Goal: Information Seeking & Learning: Learn about a topic

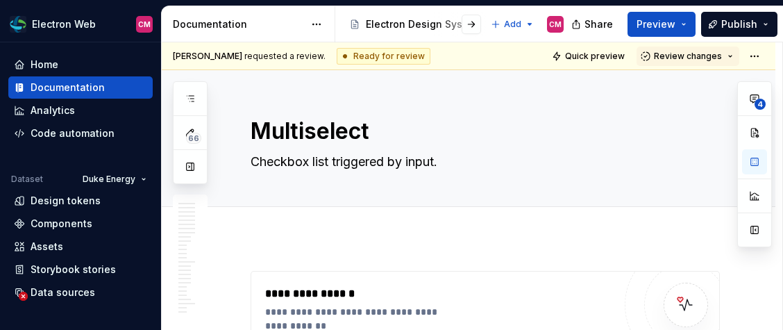
scroll to position [2759, 0]
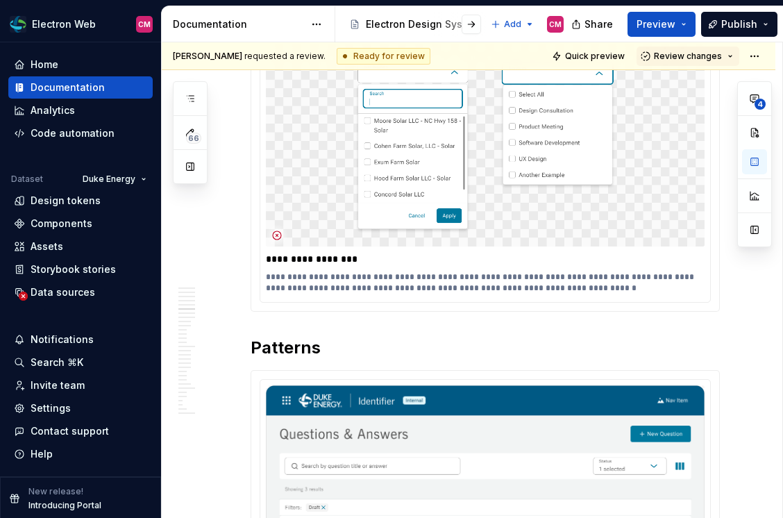
type textarea "*"
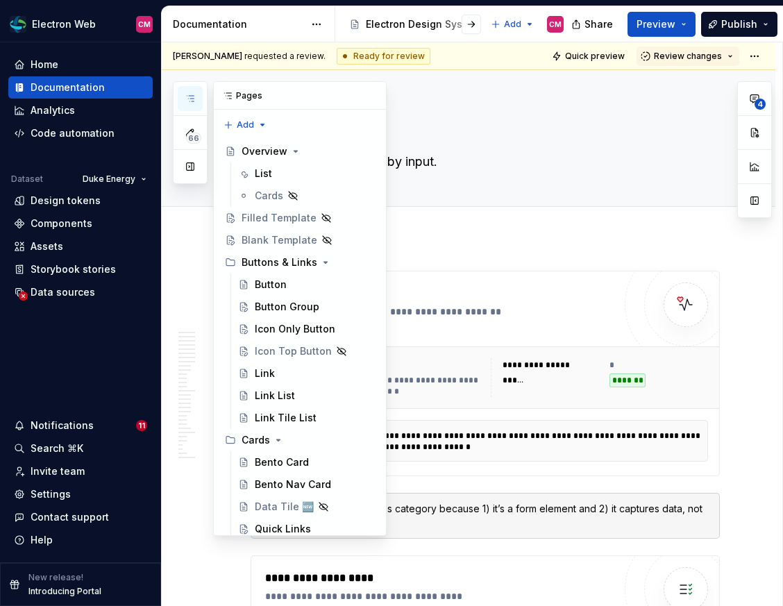
click at [185, 92] on button "button" at bounding box center [190, 98] width 25 height 25
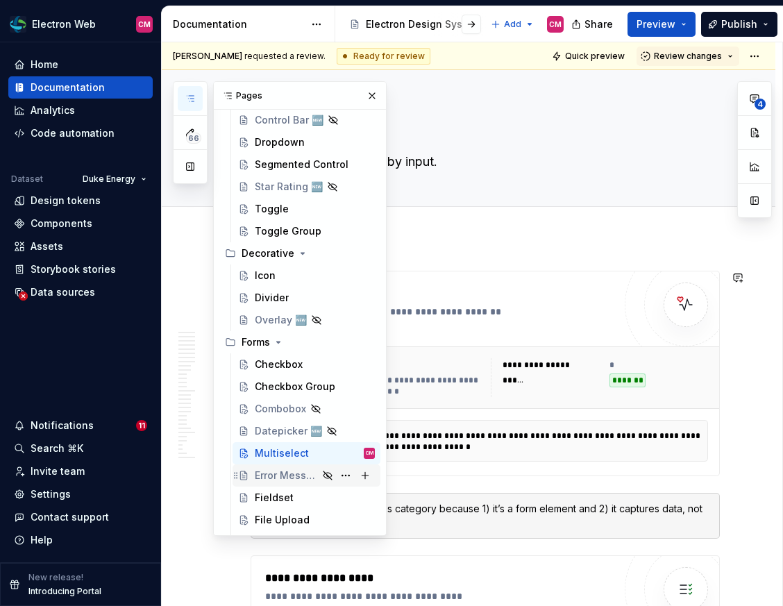
scroll to position [912, 0]
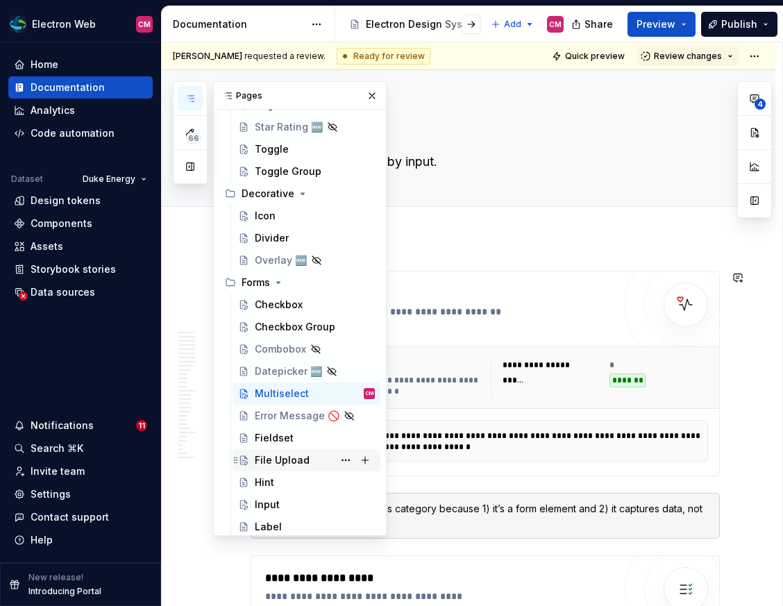
click at [311, 461] on div "File Upload" at bounding box center [315, 459] width 120 height 19
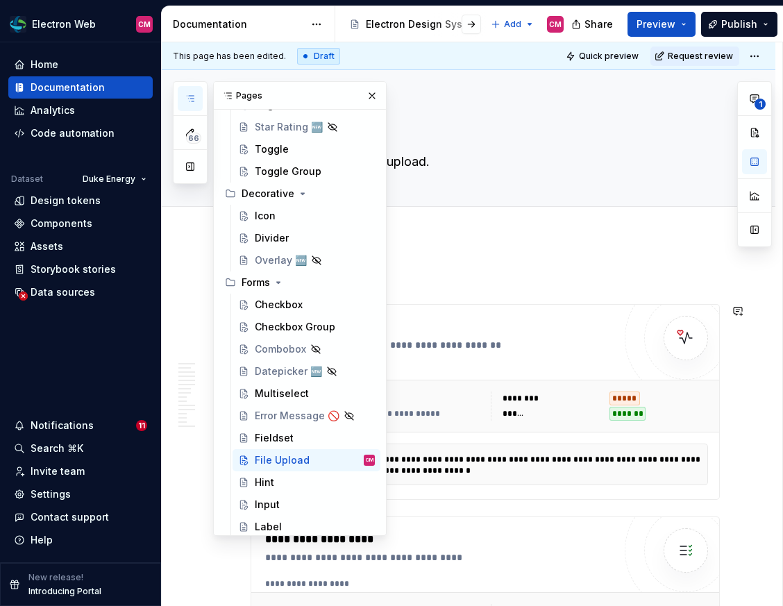
click at [366, 96] on button "button" at bounding box center [371, 95] width 19 height 19
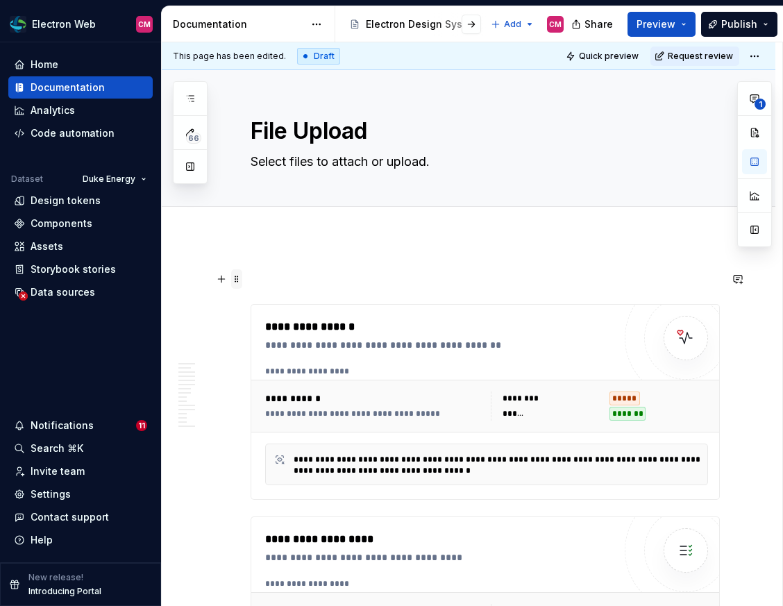
click at [238, 279] on span at bounding box center [236, 278] width 11 height 19
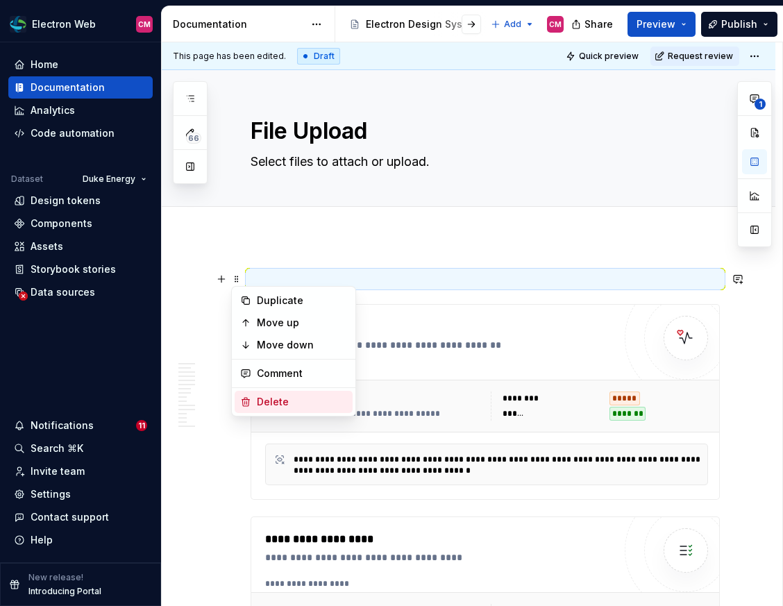
click at [280, 398] on div "Delete" at bounding box center [302, 402] width 90 height 14
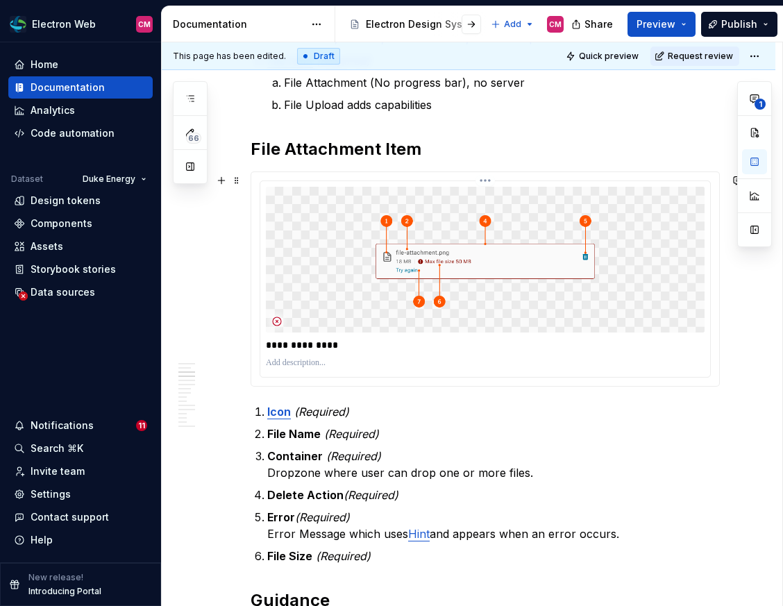
scroll to position [1044, 0]
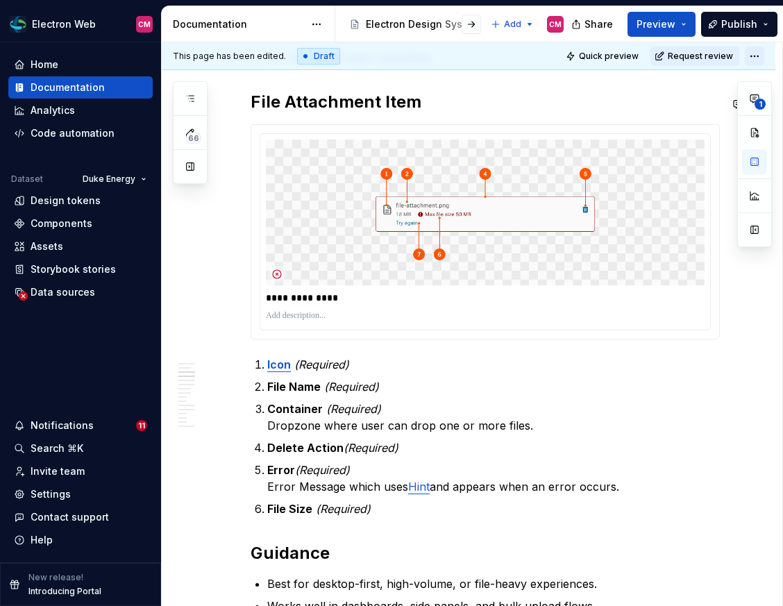
click at [754, 50] on html "Electron Web CM Home Documentation Analytics Code automation Dataset Duke Energ…" at bounding box center [391, 303] width 783 height 606
click at [495, 459] on html "Electron Web CM Home Documentation Analytics Code automation Dataset Duke Energ…" at bounding box center [391, 303] width 783 height 606
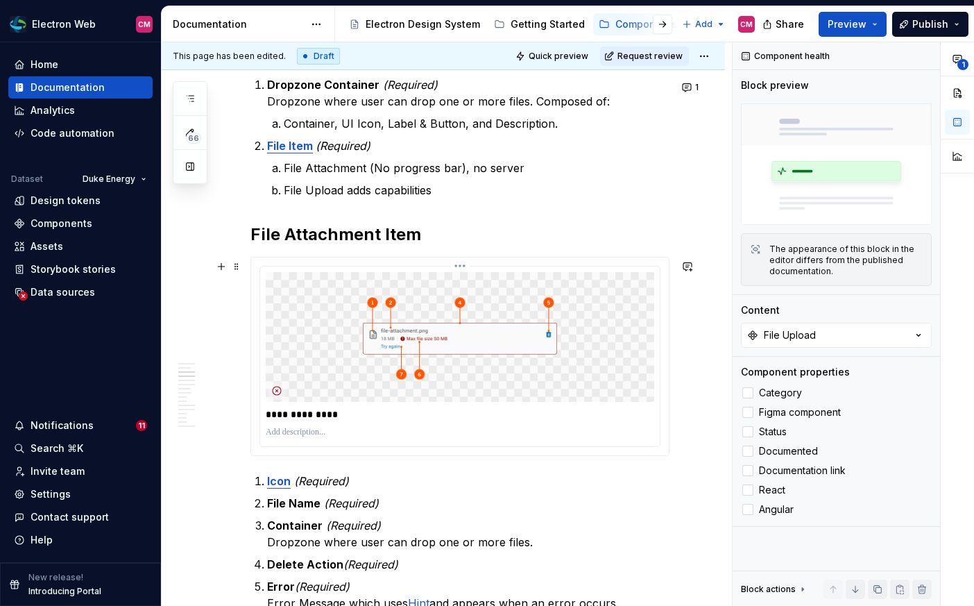
scroll to position [866, 0]
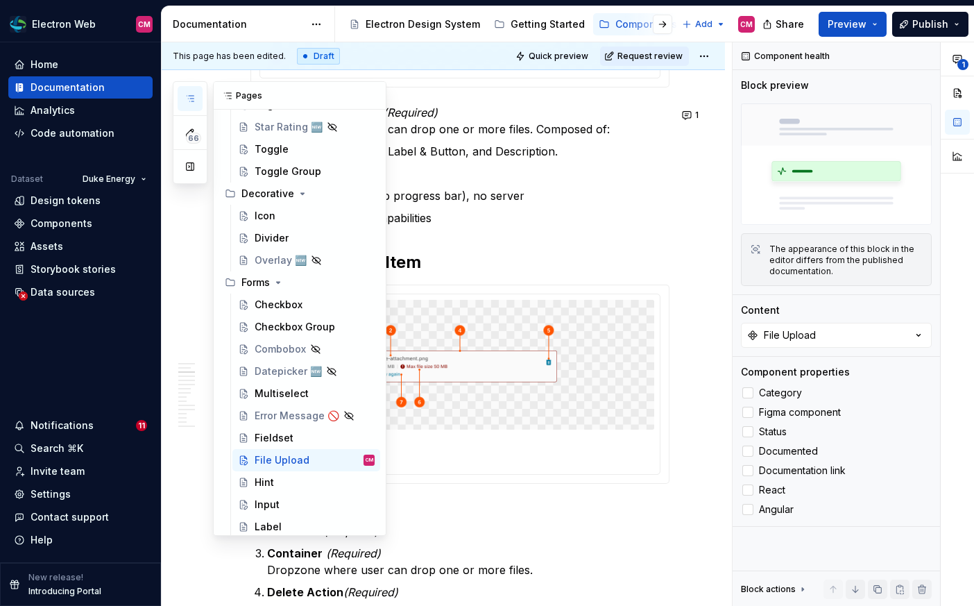
click at [186, 99] on icon "button" at bounding box center [190, 98] width 11 height 11
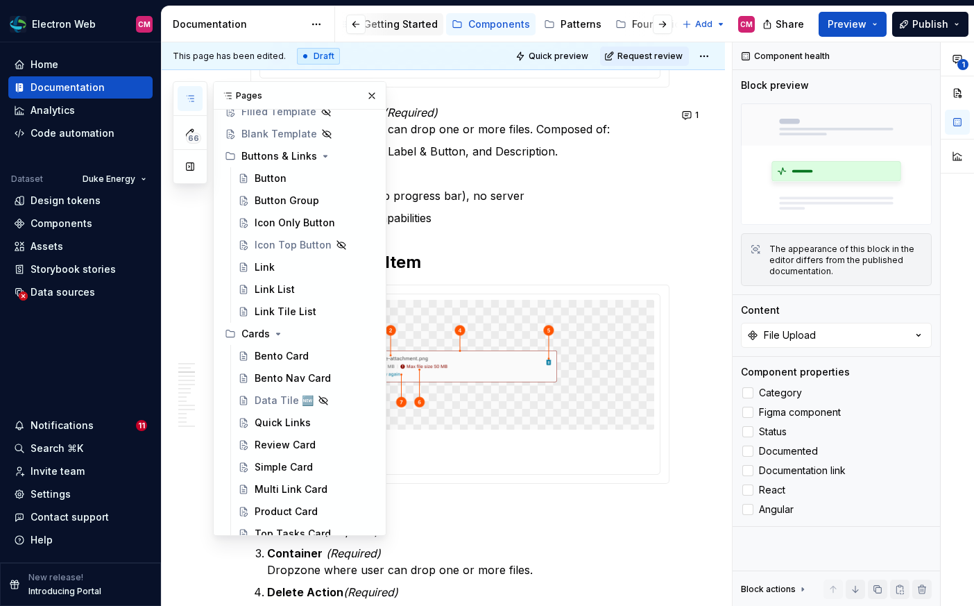
scroll to position [0, 149]
click at [630, 21] on div "Foundations" at bounding box center [660, 24] width 60 height 14
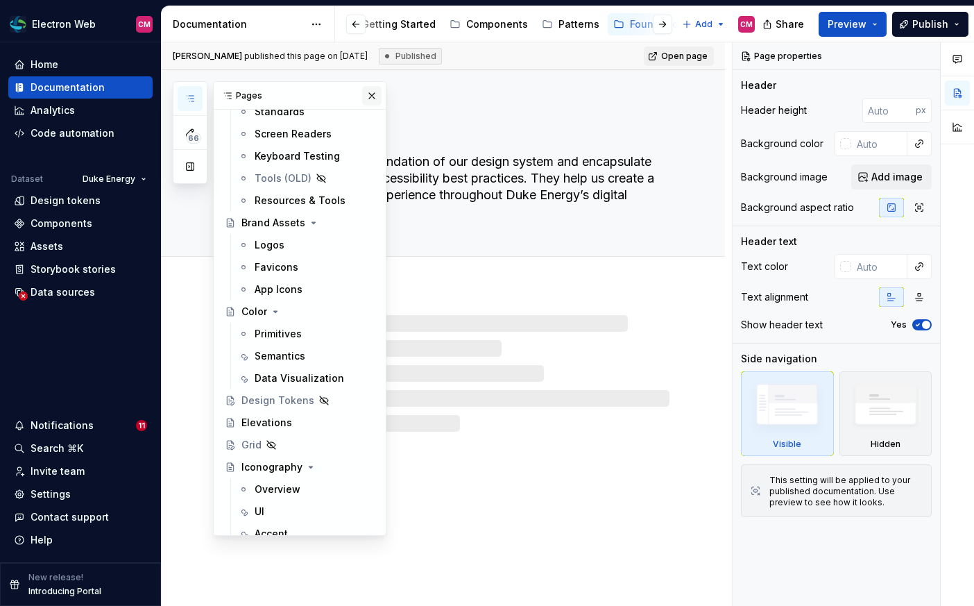
click at [373, 99] on button "button" at bounding box center [371, 95] width 19 height 19
click at [189, 96] on icon "button" at bounding box center [190, 98] width 11 height 11
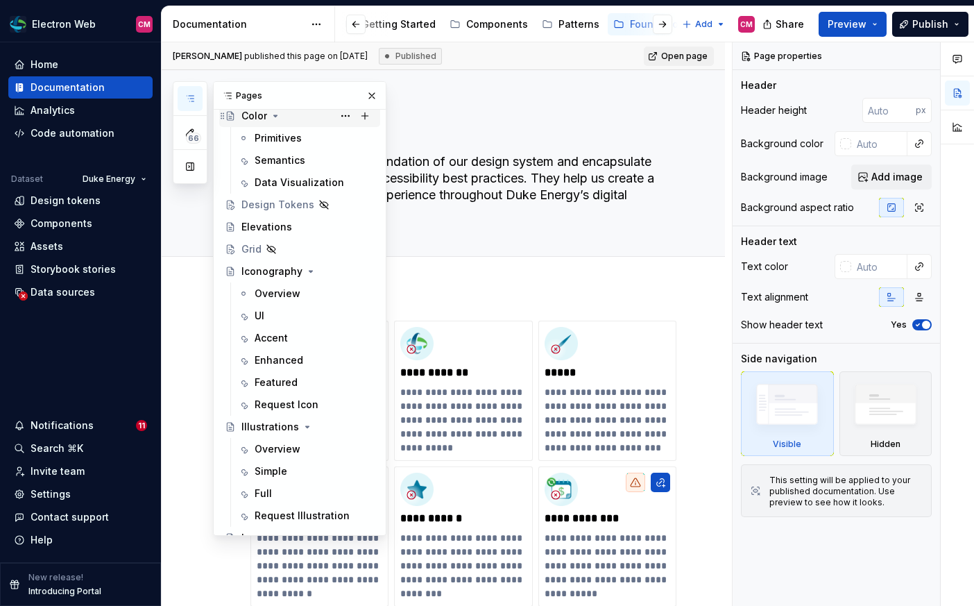
scroll to position [307, 0]
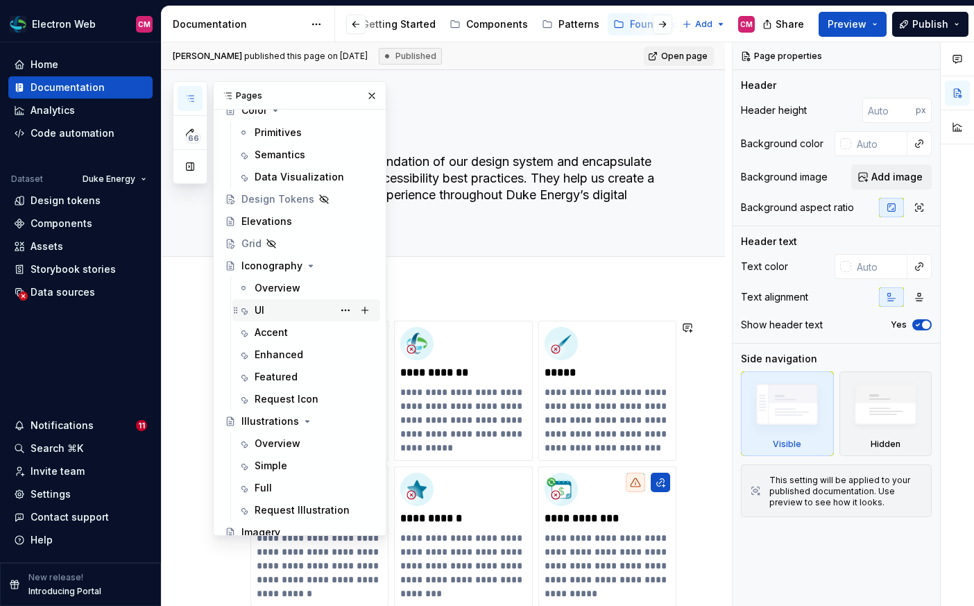
click at [286, 316] on div "UI" at bounding box center [315, 309] width 120 height 19
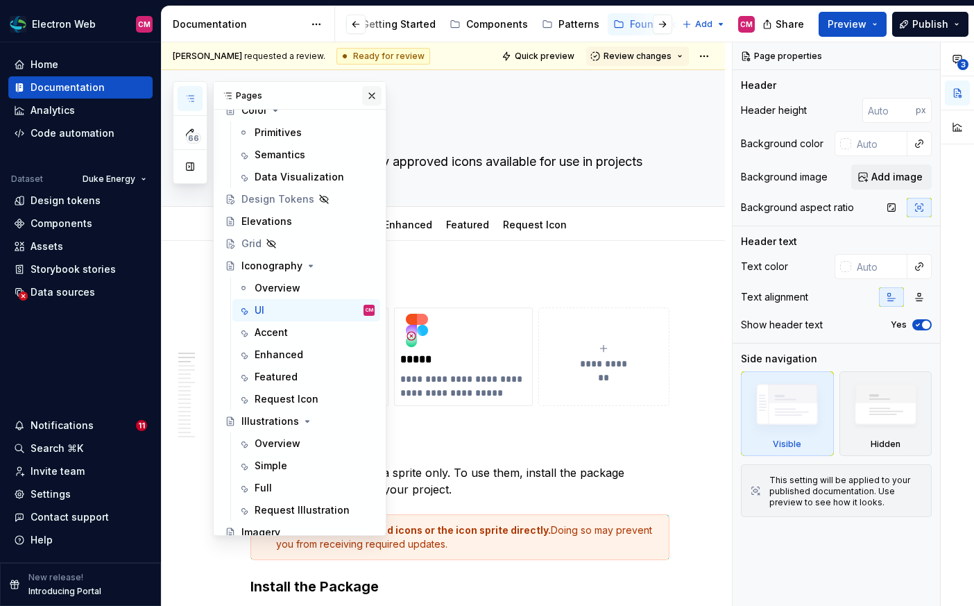
click at [366, 96] on button "button" at bounding box center [371, 95] width 19 height 19
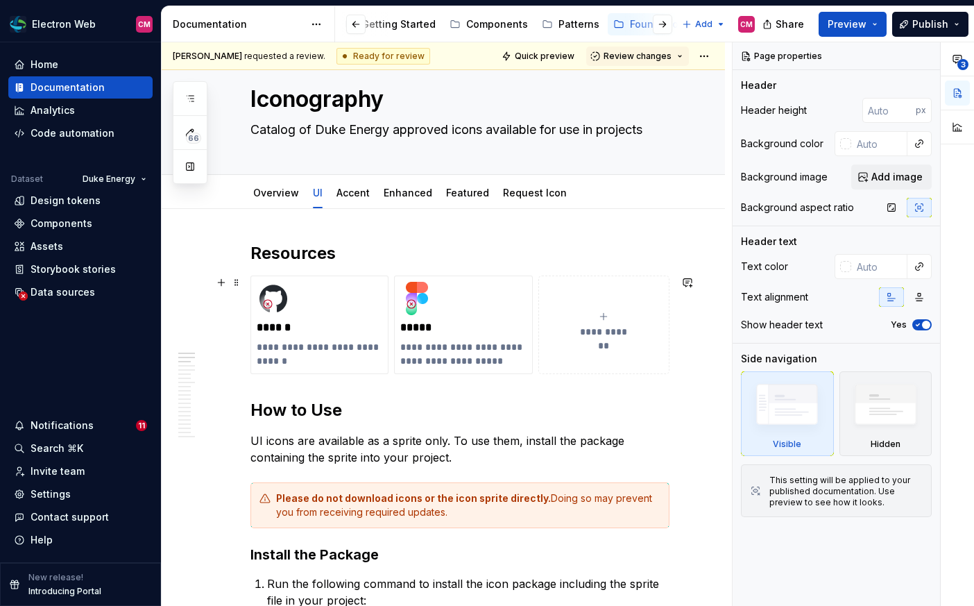
scroll to position [33, 0]
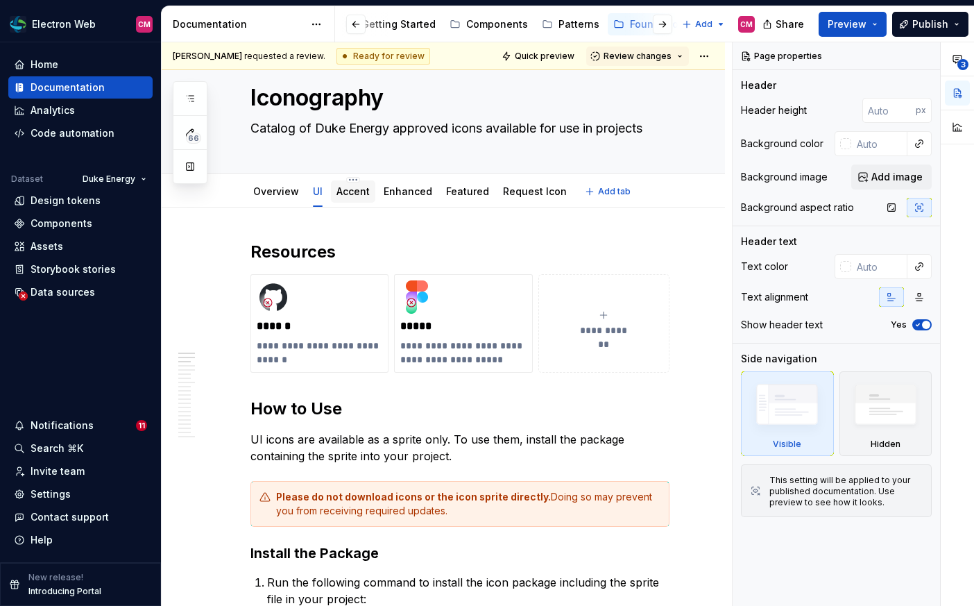
click at [350, 194] on link "Accent" at bounding box center [353, 191] width 33 height 12
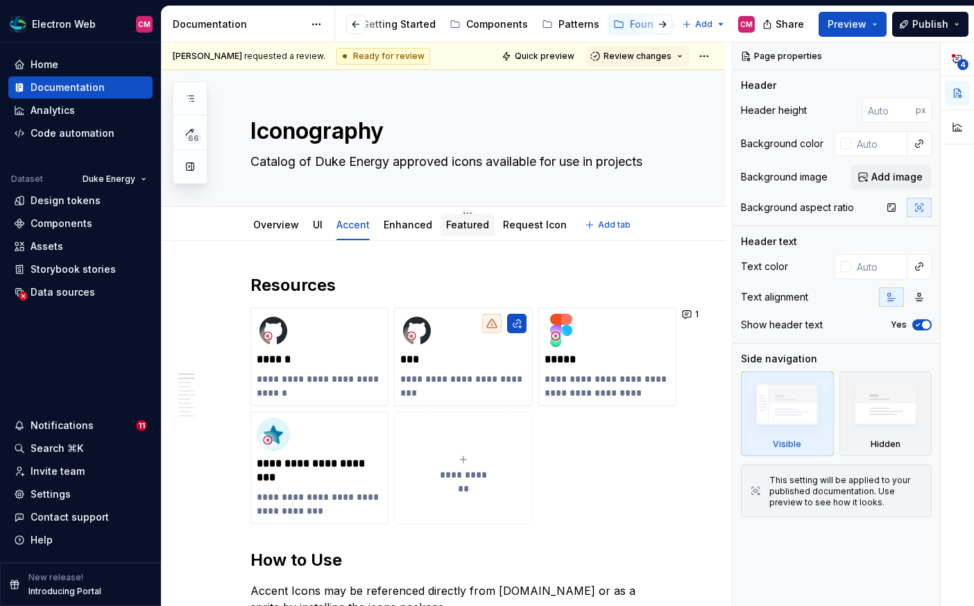
click at [479, 226] on link "Featured" at bounding box center [467, 225] width 43 height 12
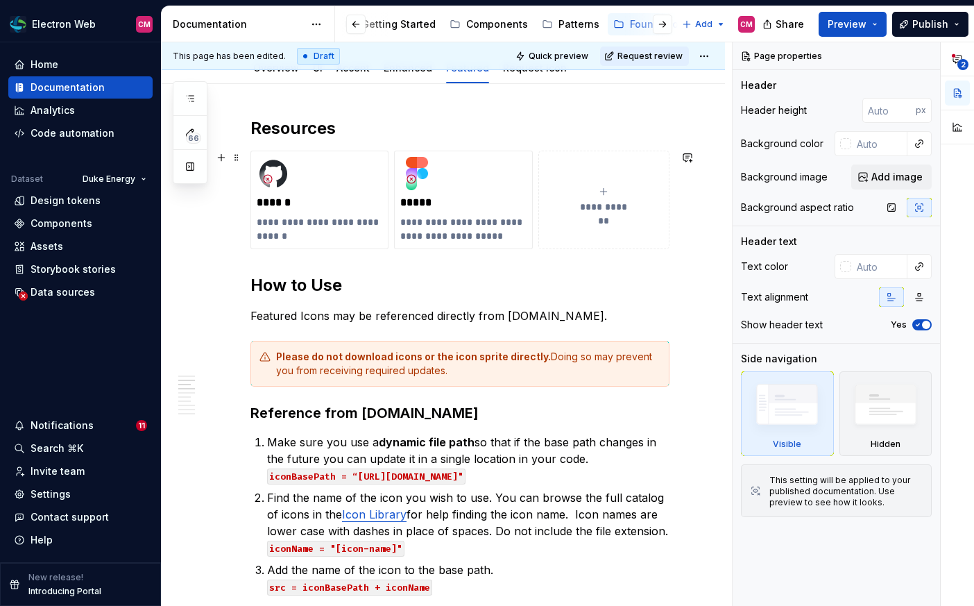
scroll to position [147, 0]
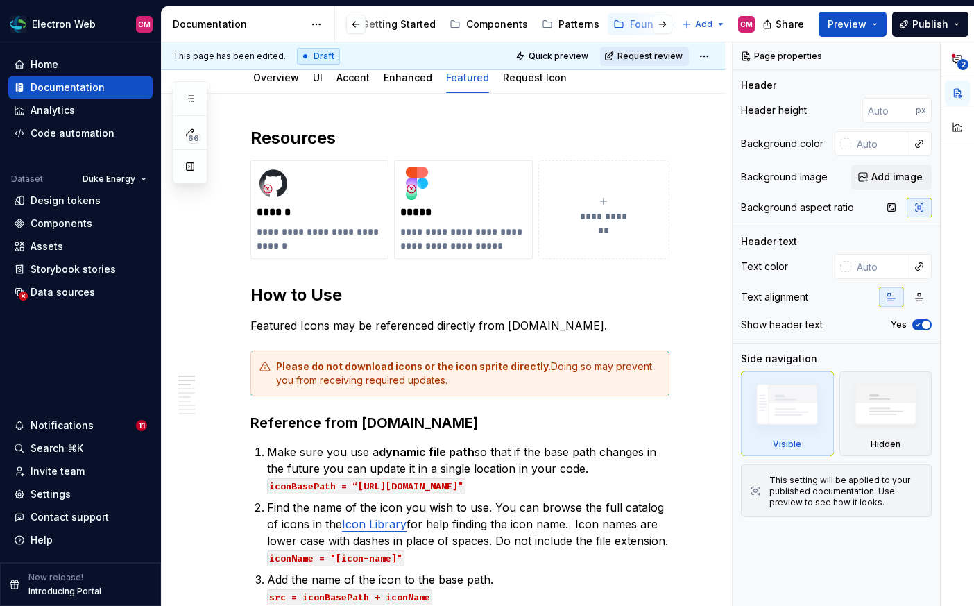
click at [681, 59] on span "Request review" at bounding box center [650, 56] width 65 height 11
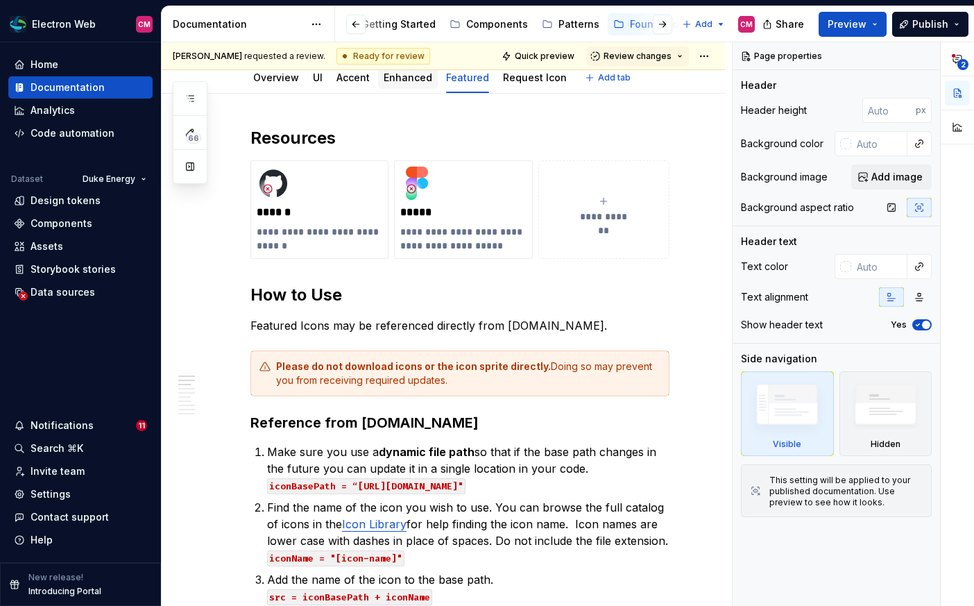
click at [416, 86] on div "Enhanced" at bounding box center [408, 78] width 60 height 22
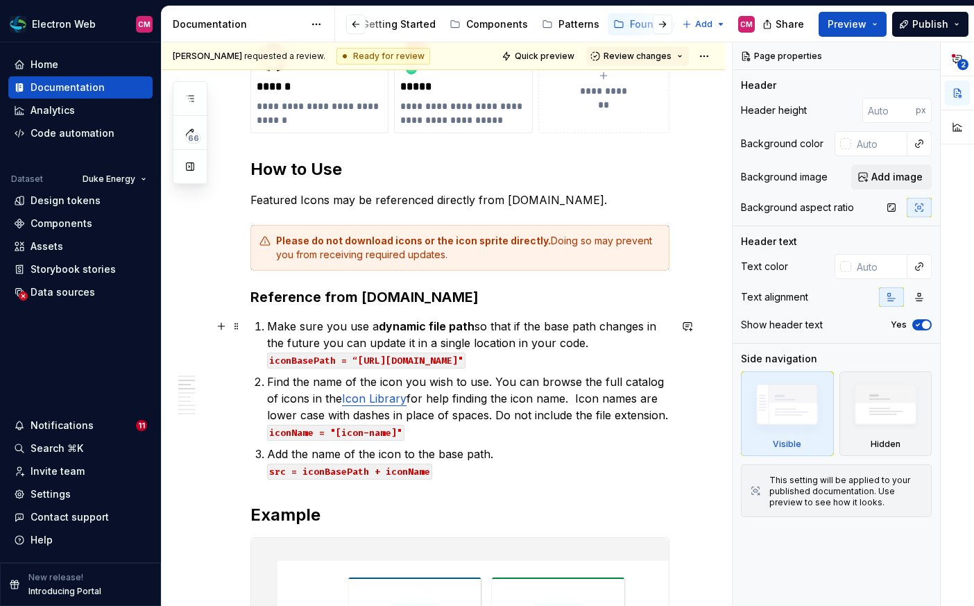
scroll to position [287, 0]
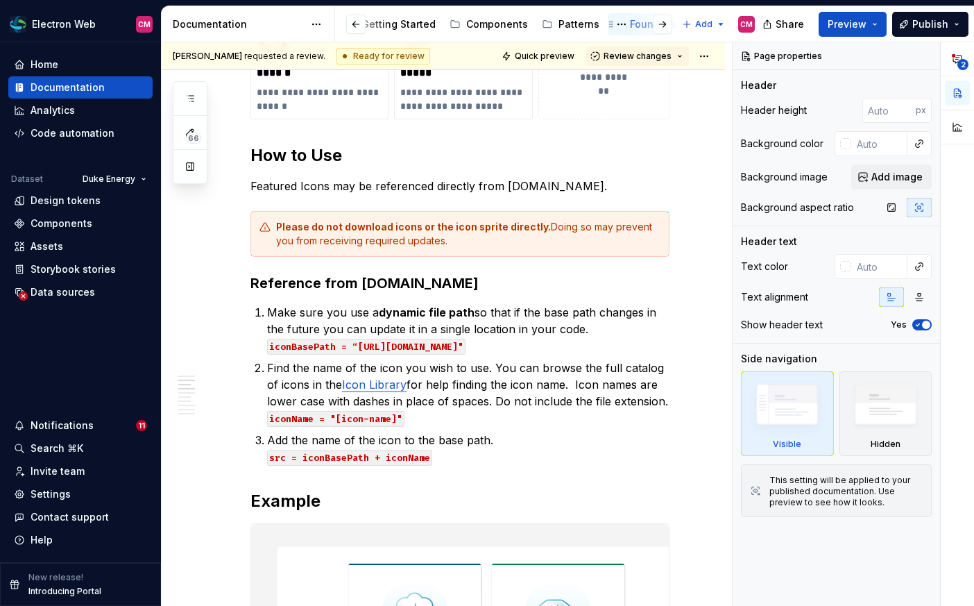
click at [630, 22] on div "Foundations" at bounding box center [660, 24] width 60 height 14
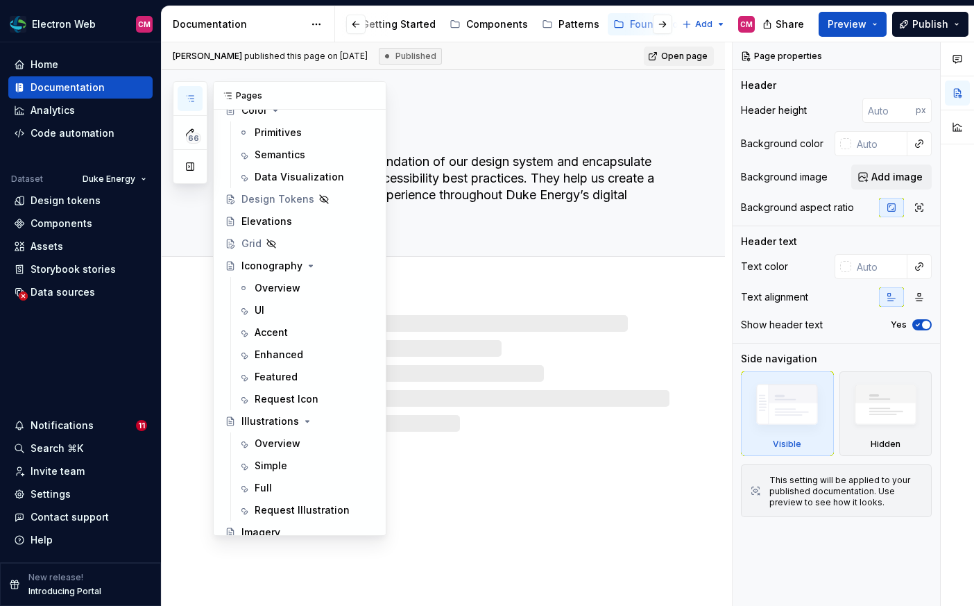
click at [194, 103] on icon "button" at bounding box center [190, 98] width 11 height 11
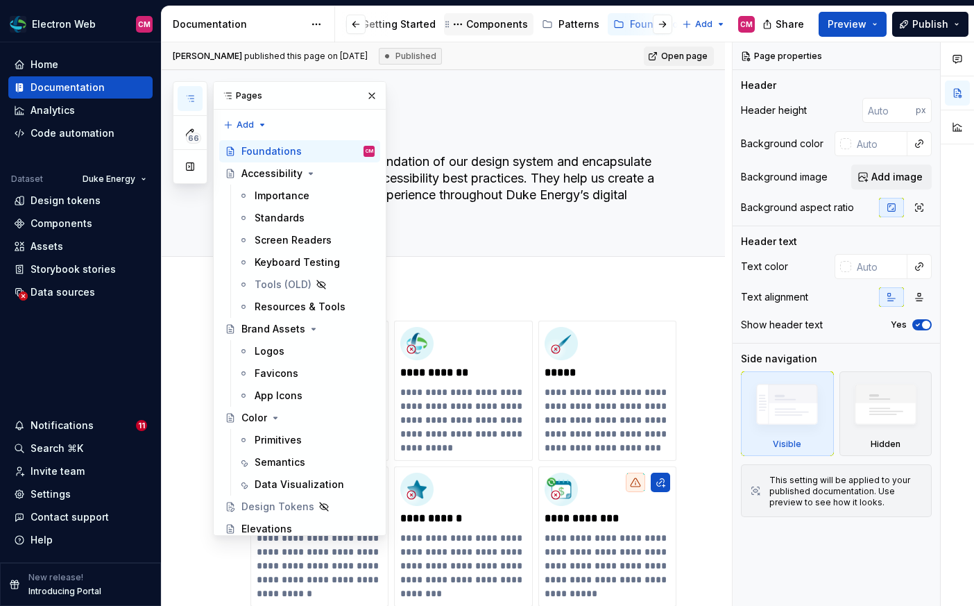
click at [485, 20] on div "Components" at bounding box center [497, 24] width 62 height 14
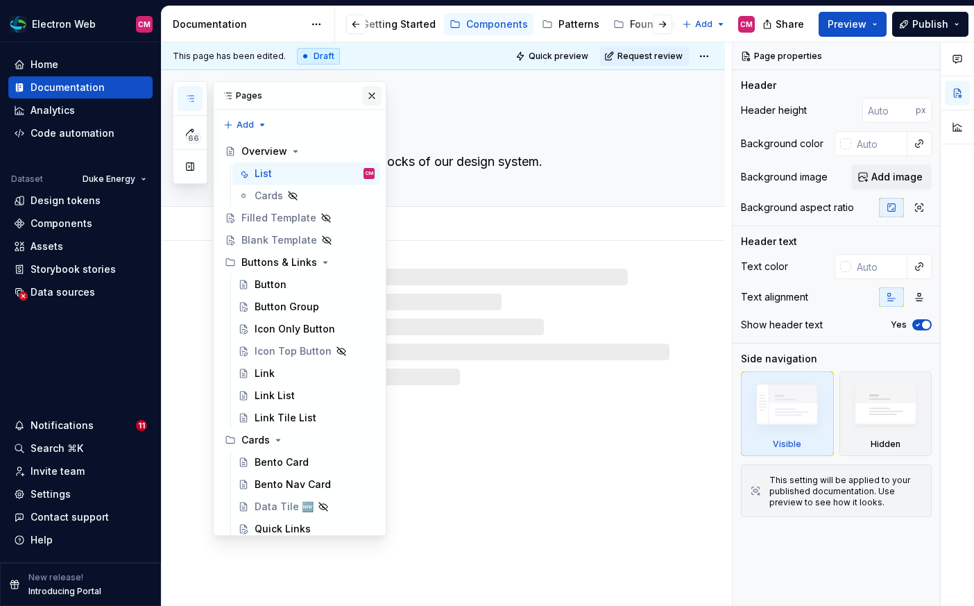
click at [375, 96] on button "button" at bounding box center [371, 95] width 19 height 19
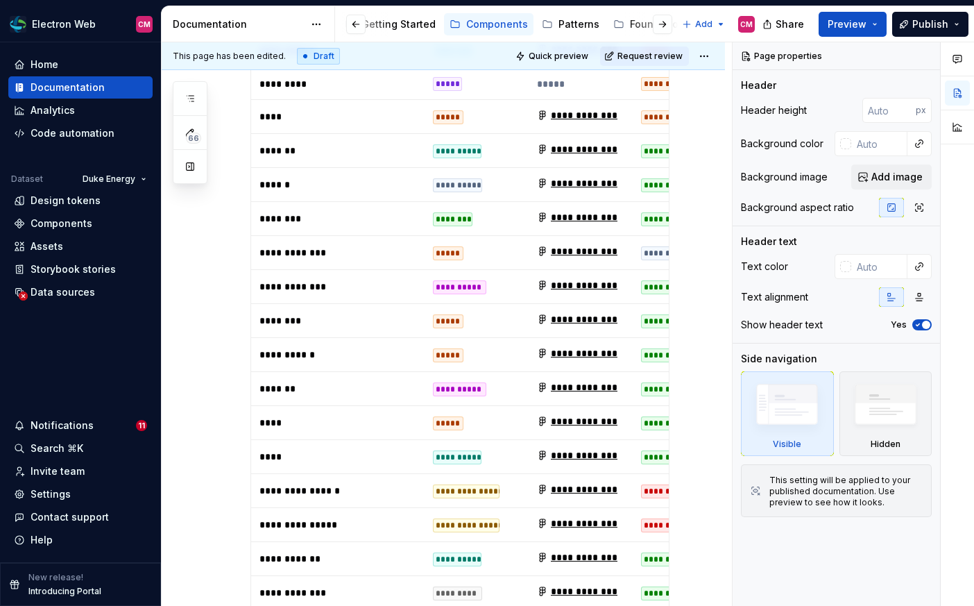
scroll to position [840, 0]
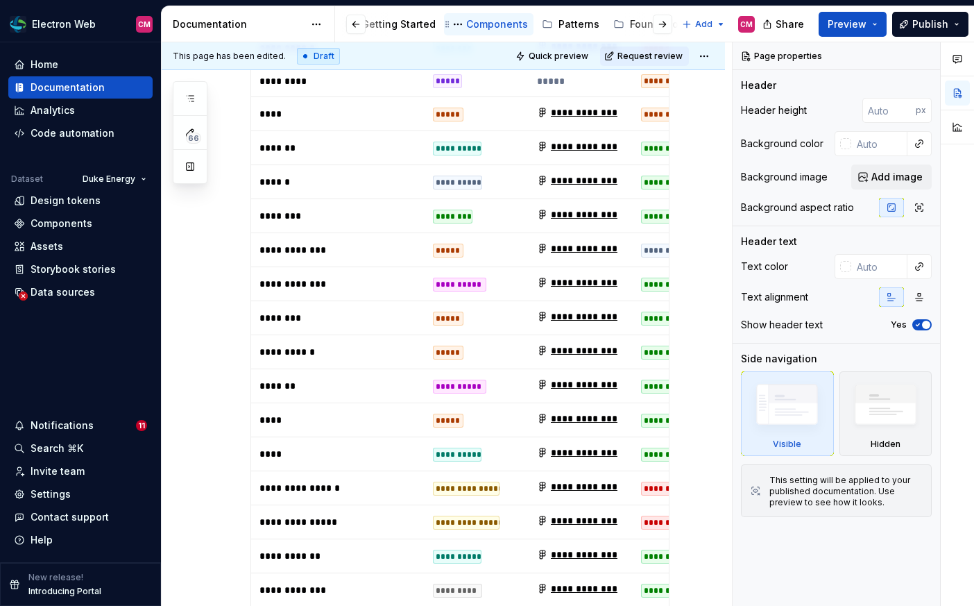
click at [490, 25] on div "Components" at bounding box center [497, 24] width 62 height 14
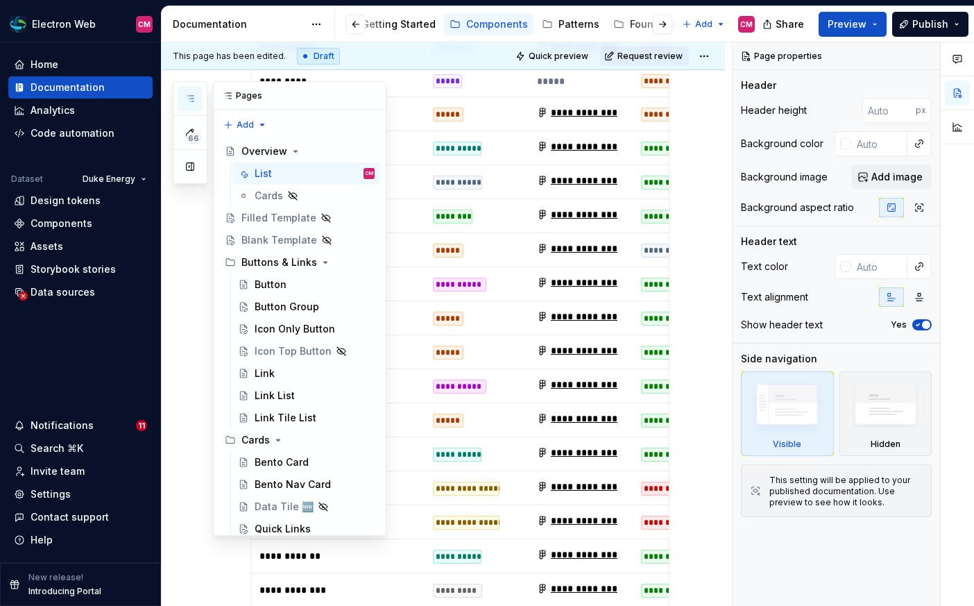
click at [187, 96] on icon "button" at bounding box center [190, 99] width 7 height 6
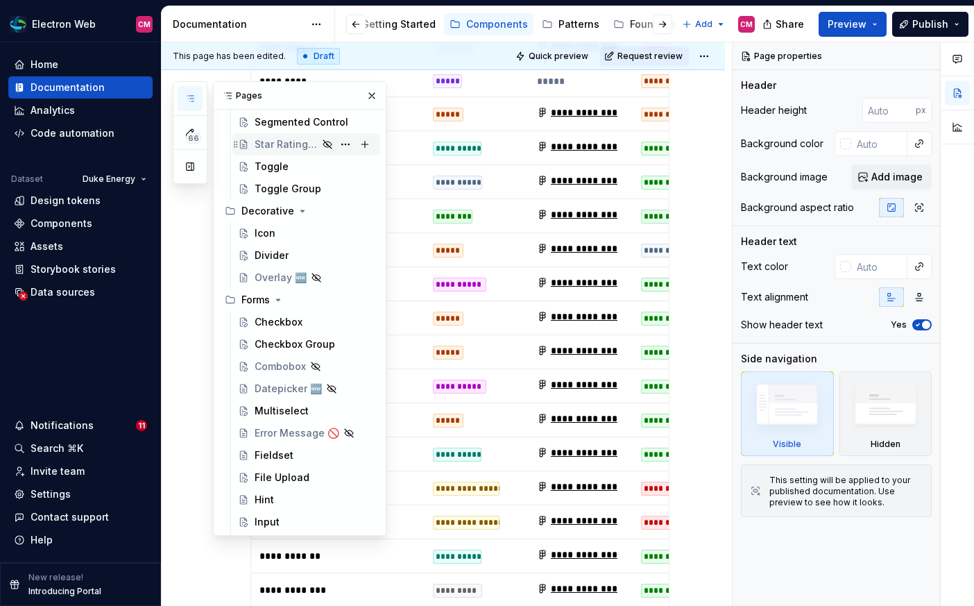
scroll to position [902, 0]
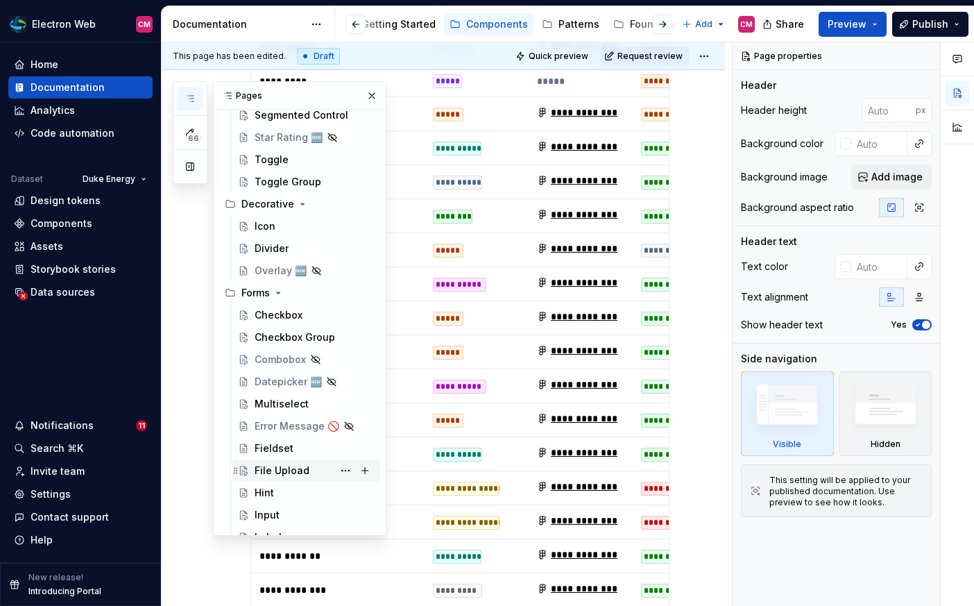
click at [296, 464] on div "File Upload" at bounding box center [282, 471] width 55 height 14
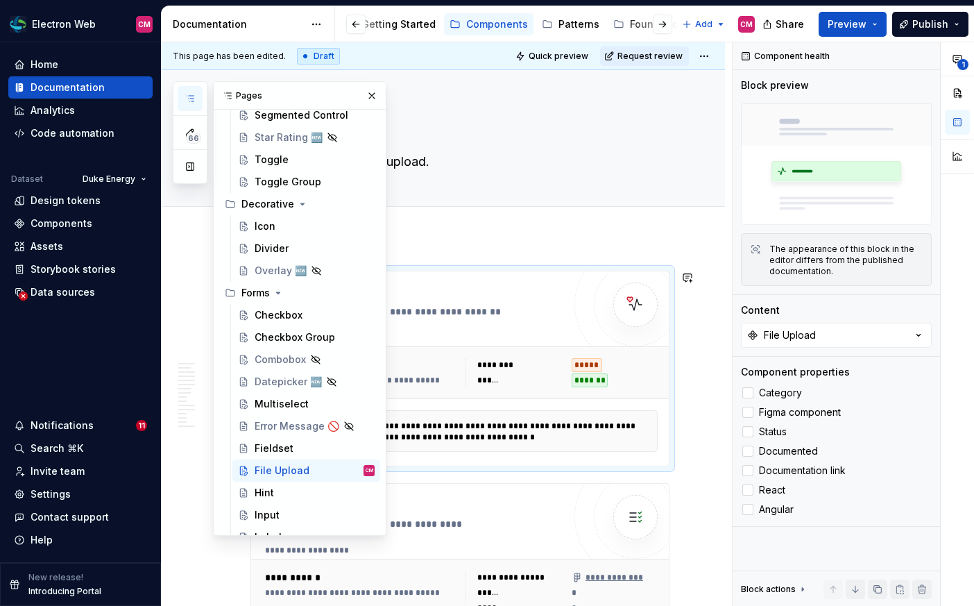
click at [486, 338] on div "**********" at bounding box center [465, 337] width 400 height 11
click at [374, 94] on button "button" at bounding box center [371, 95] width 19 height 19
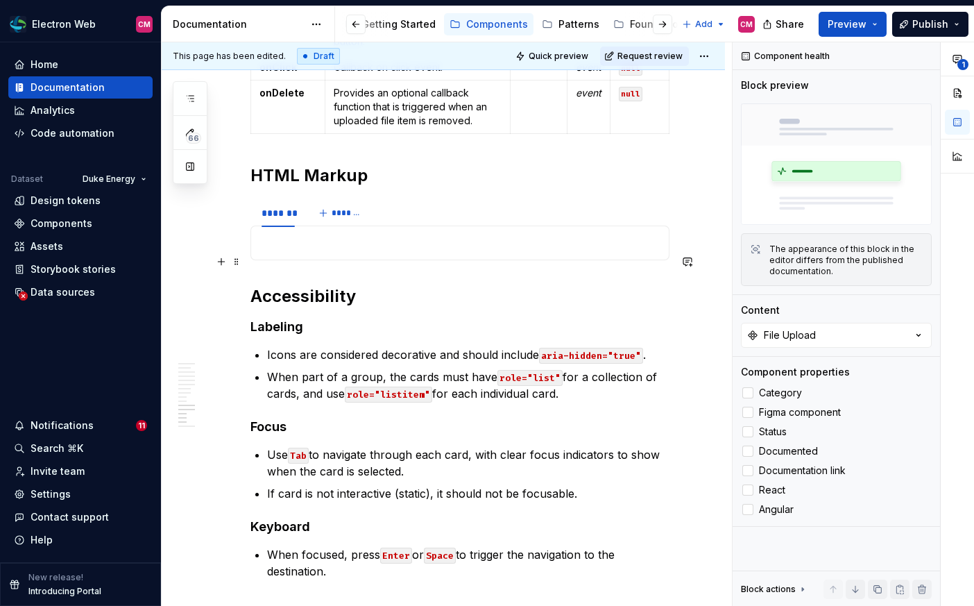
scroll to position [2922, 0]
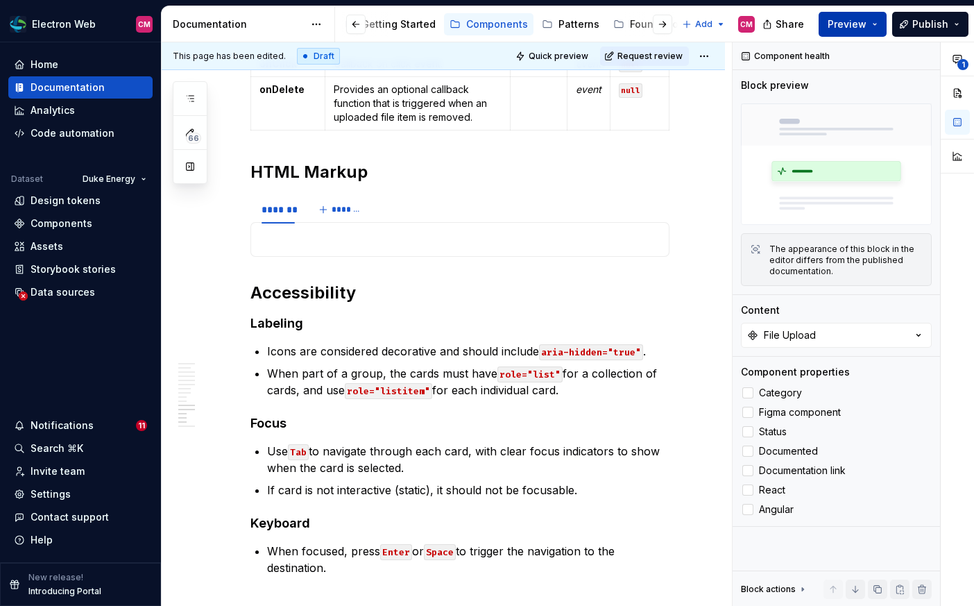
type textarea "*"
